Goal: Check status: Check status

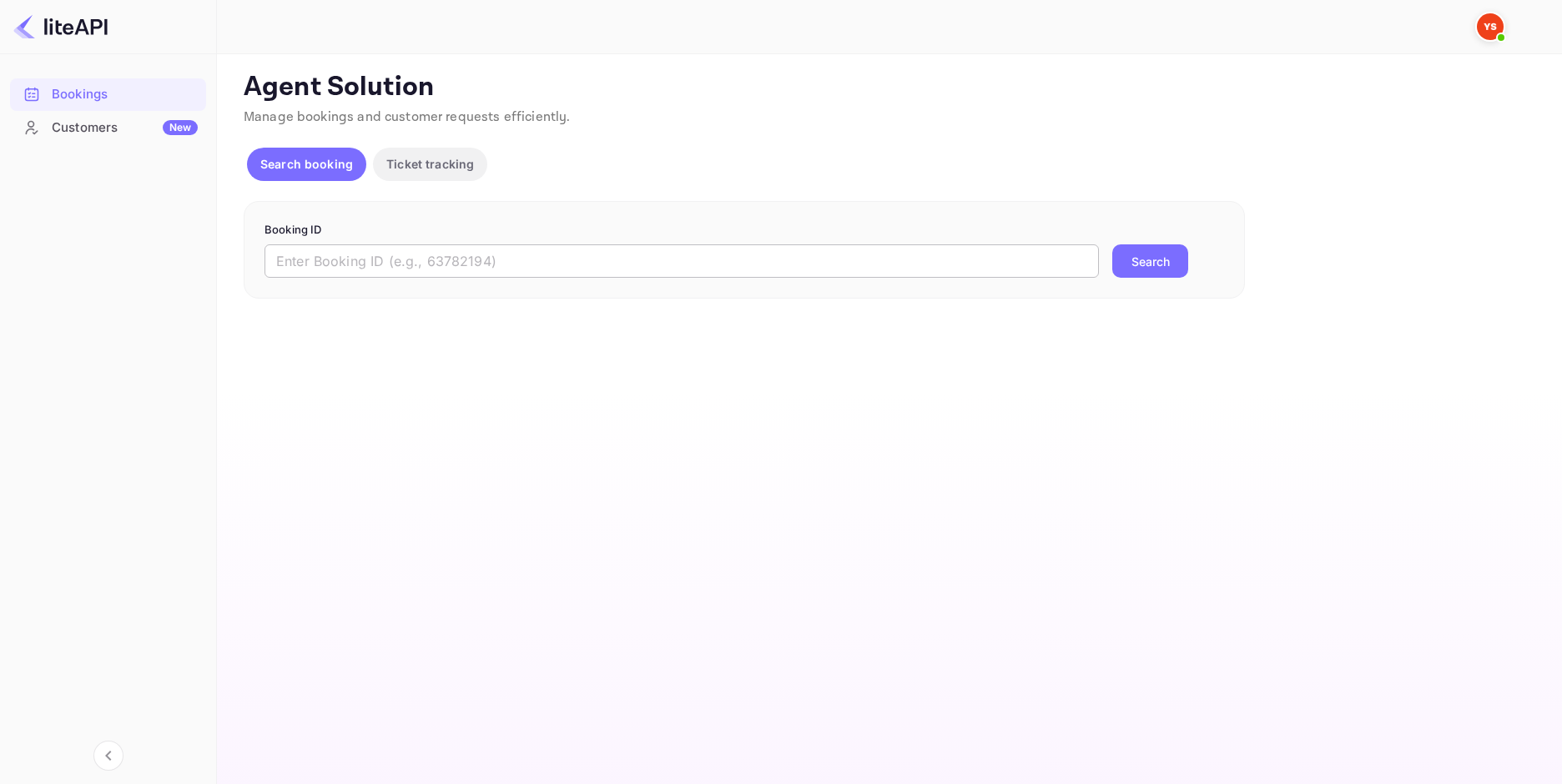
click at [435, 277] on input "text" at bounding box center [682, 261] width 834 height 34
paste input "7648451"
type input "7648451"
click at [1156, 257] on button "Search" at bounding box center [1150, 261] width 76 height 34
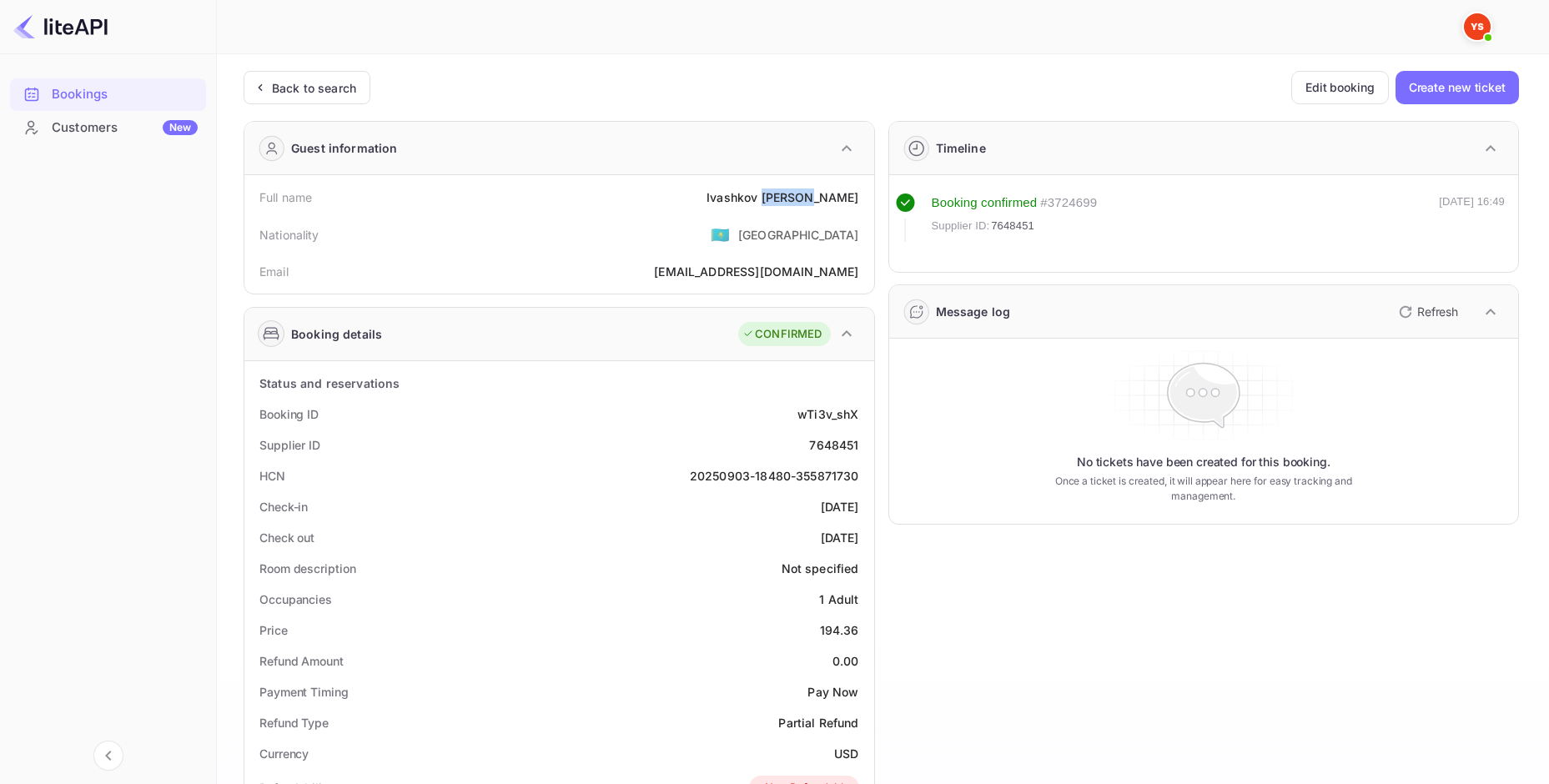
click at [834, 199] on div "[PERSON_NAME]" at bounding box center [782, 197] width 152 height 18
click at [832, 623] on div "194.36" at bounding box center [840, 630] width 39 height 18
copy div "194.36"
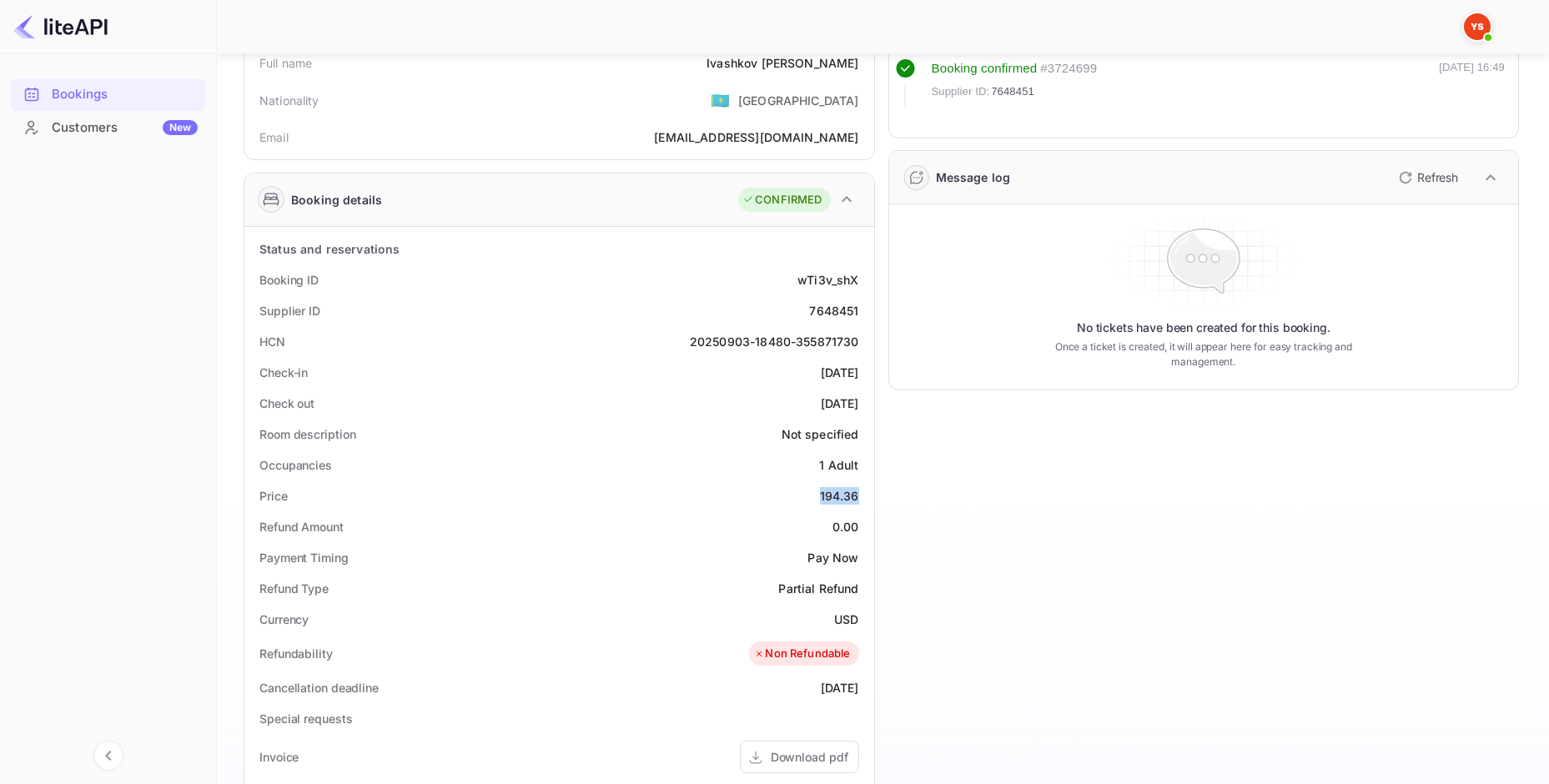
scroll to position [167, 0]
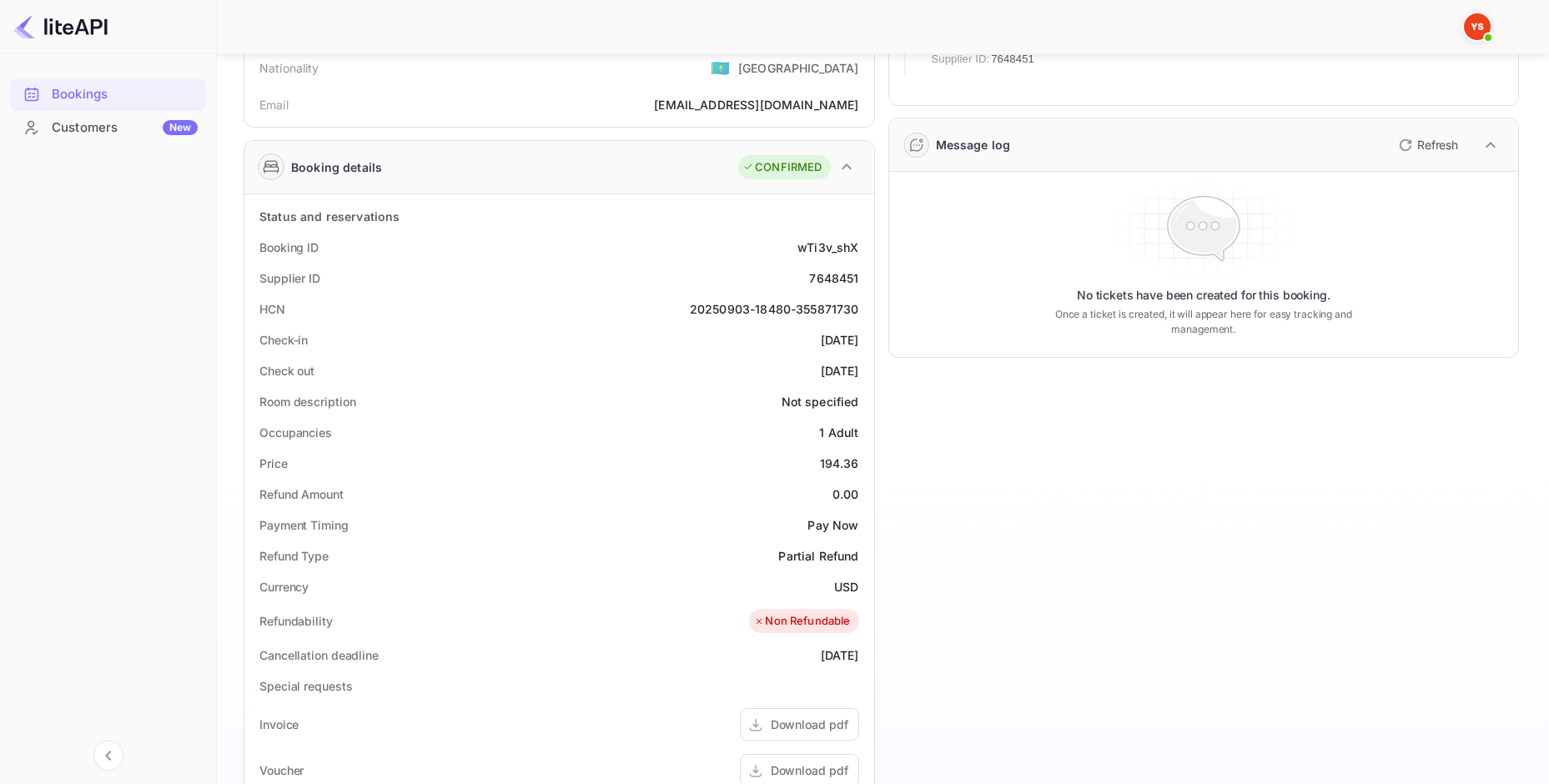
click at [843, 592] on div "USD" at bounding box center [846, 587] width 24 height 18
copy div "USD"
